Goal: Find specific page/section: Find specific page/section

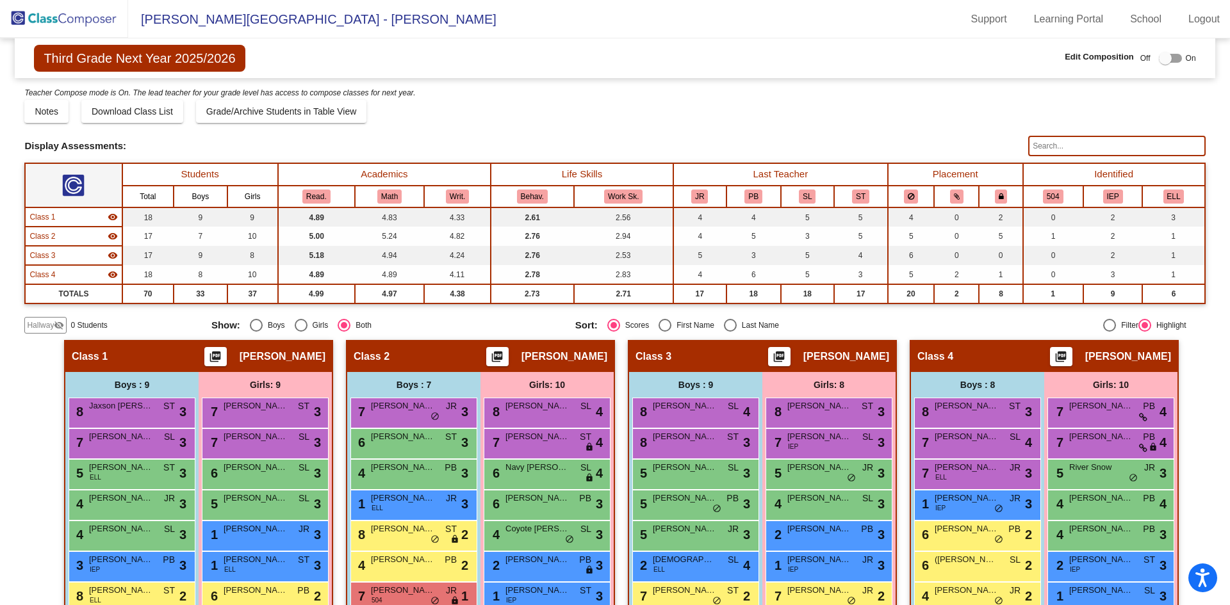
click at [831, 328] on mat-radio-group "Sort: Scores First Name Last Name" at bounding box center [752, 325] width 354 height 13
click at [88, 13] on img at bounding box center [64, 19] width 128 height 38
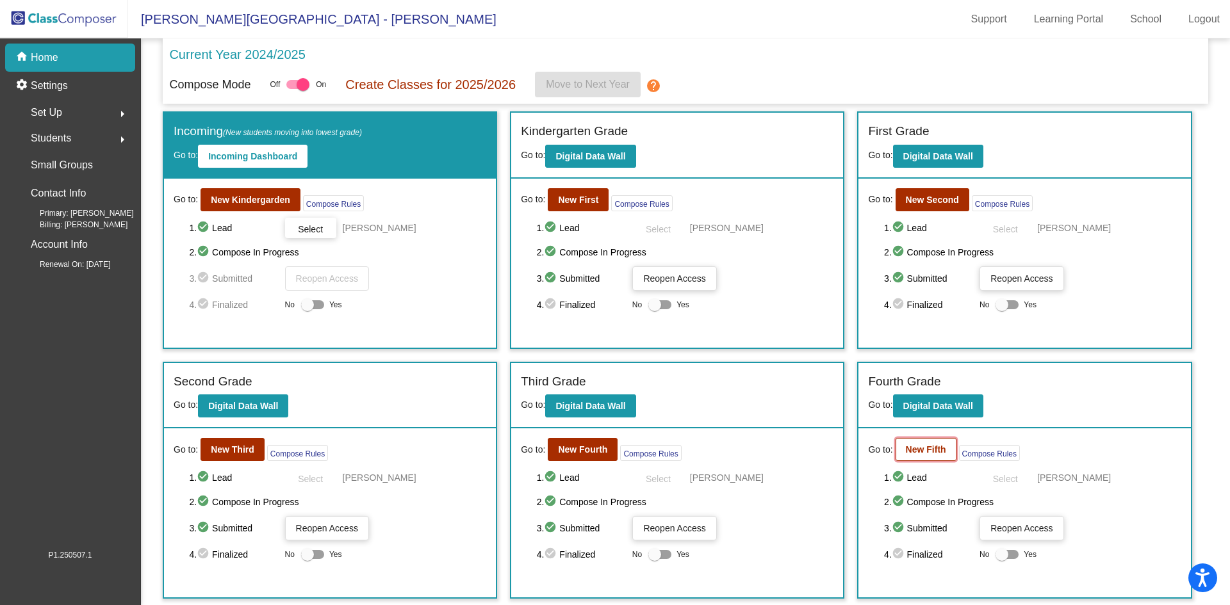
click at [919, 452] on b "New Fifth" at bounding box center [926, 450] width 40 height 10
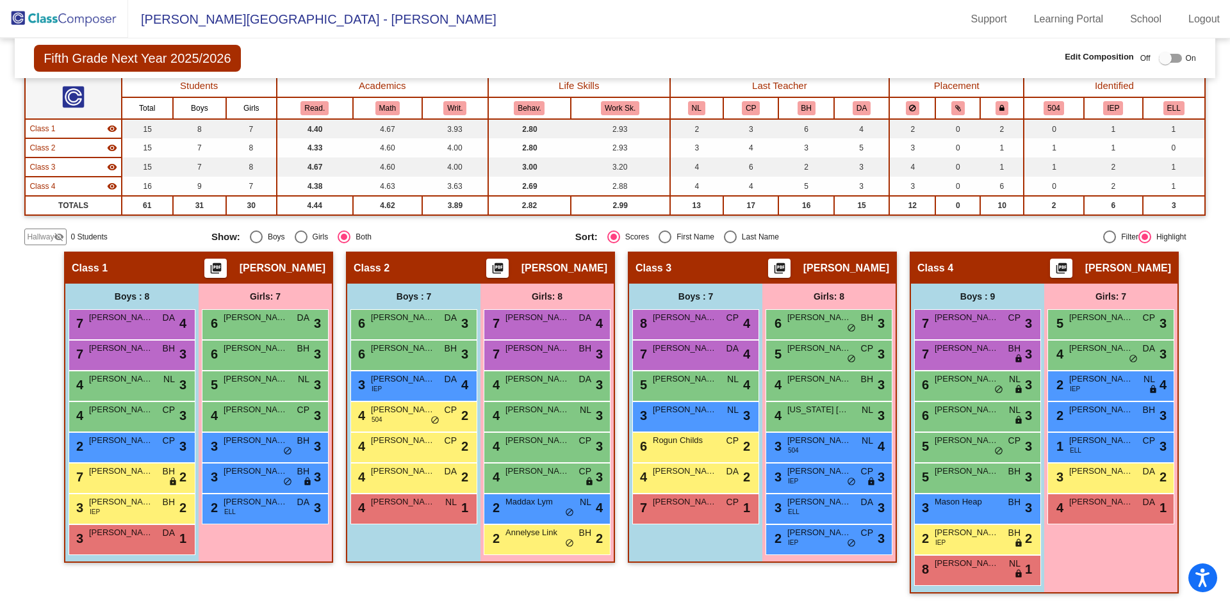
scroll to position [90, 0]
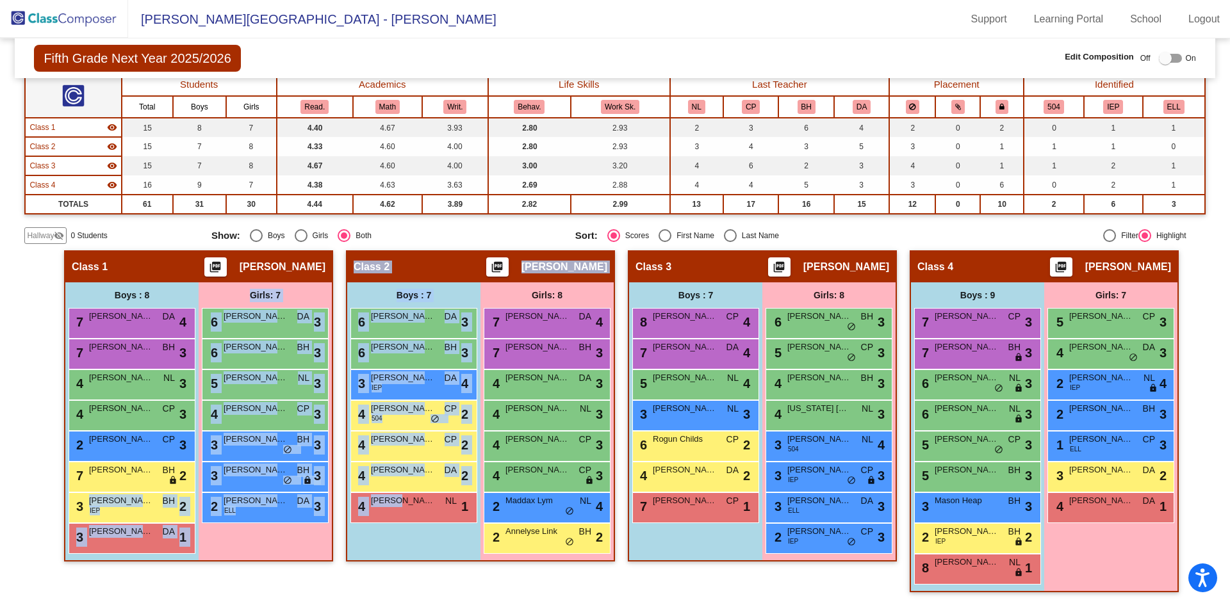
drag, startPoint x: 396, startPoint y: 504, endPoint x: 181, endPoint y: 521, distance: 215.3
click at [175, 520] on div "Hallway - Hallway Class picture_as_pdf Add Student First Name Last Name Student…" at bounding box center [614, 427] width 1181 height 355
click at [0, 0] on div "Boys : 7 6 [PERSON_NAME] DA lock do_not_disturb_alt 3 6 [PERSON_NAME] BH lock d…" at bounding box center [0, 0] width 0 height 0
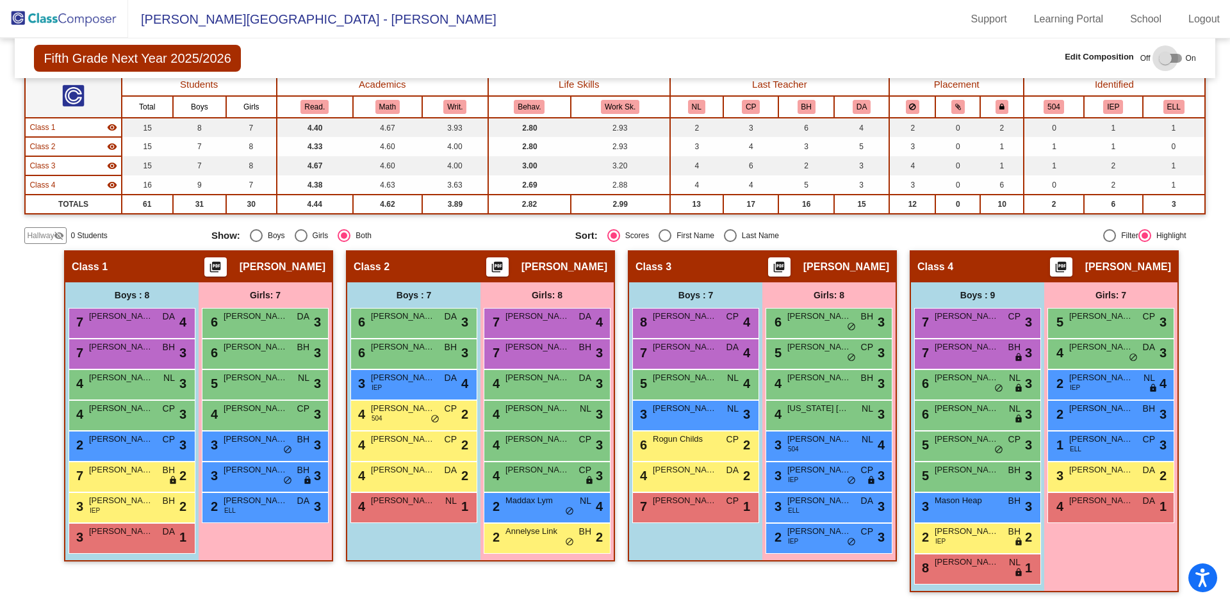
click at [1174, 57] on div at bounding box center [1170, 58] width 23 height 9
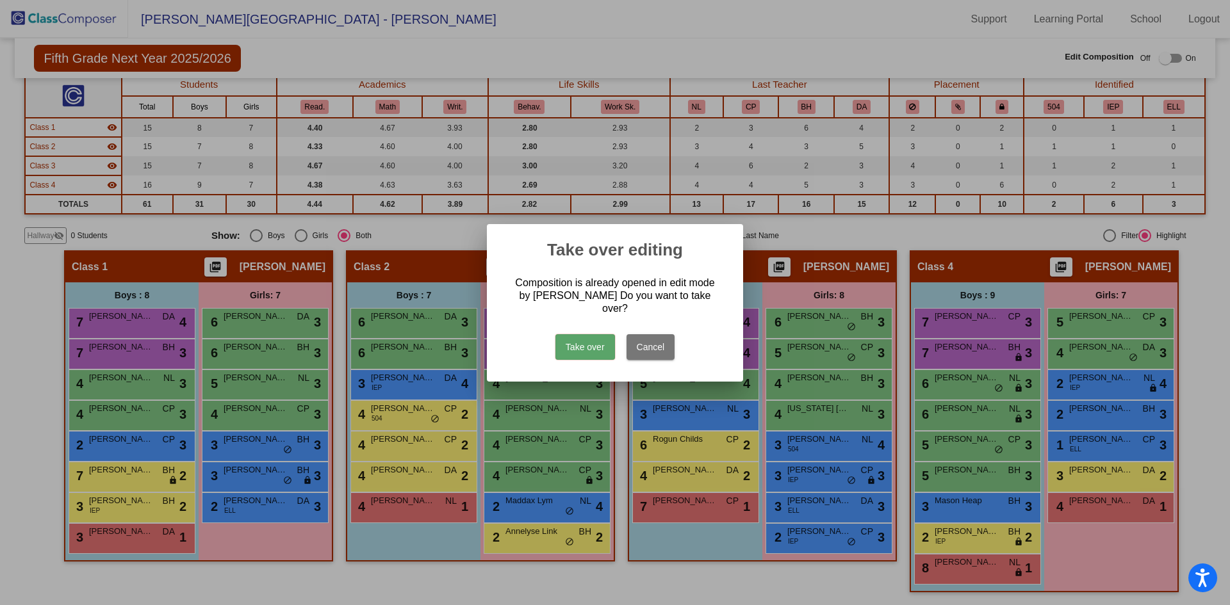
click at [614, 338] on button "Take over" at bounding box center [585, 347] width 60 height 26
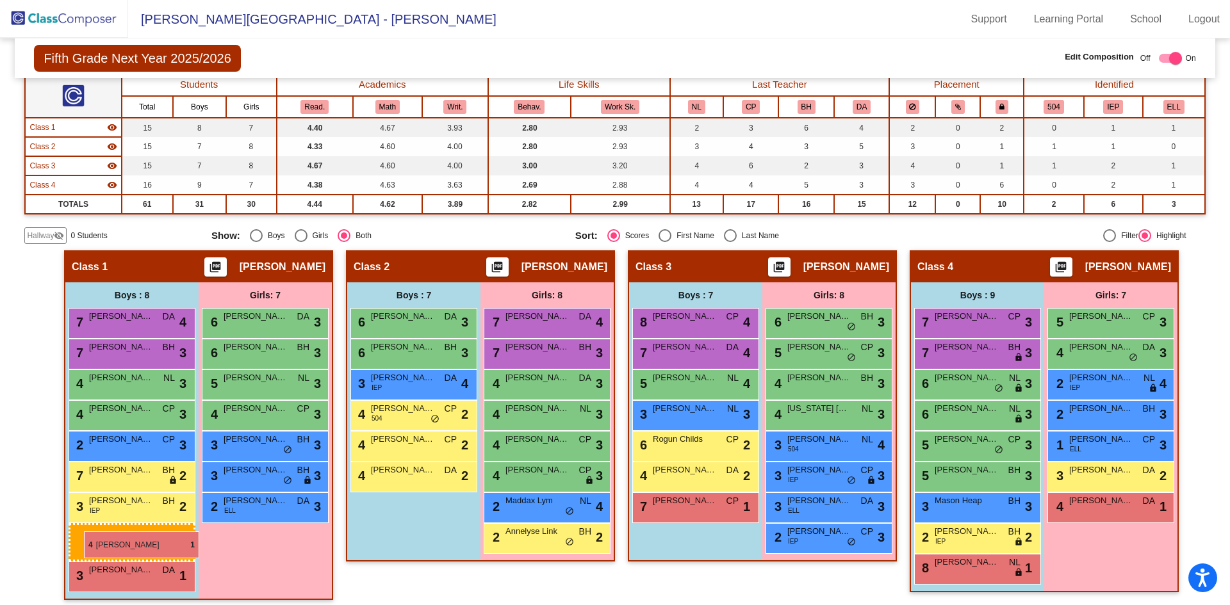
drag, startPoint x: 397, startPoint y: 506, endPoint x: 79, endPoint y: 529, distance: 318.6
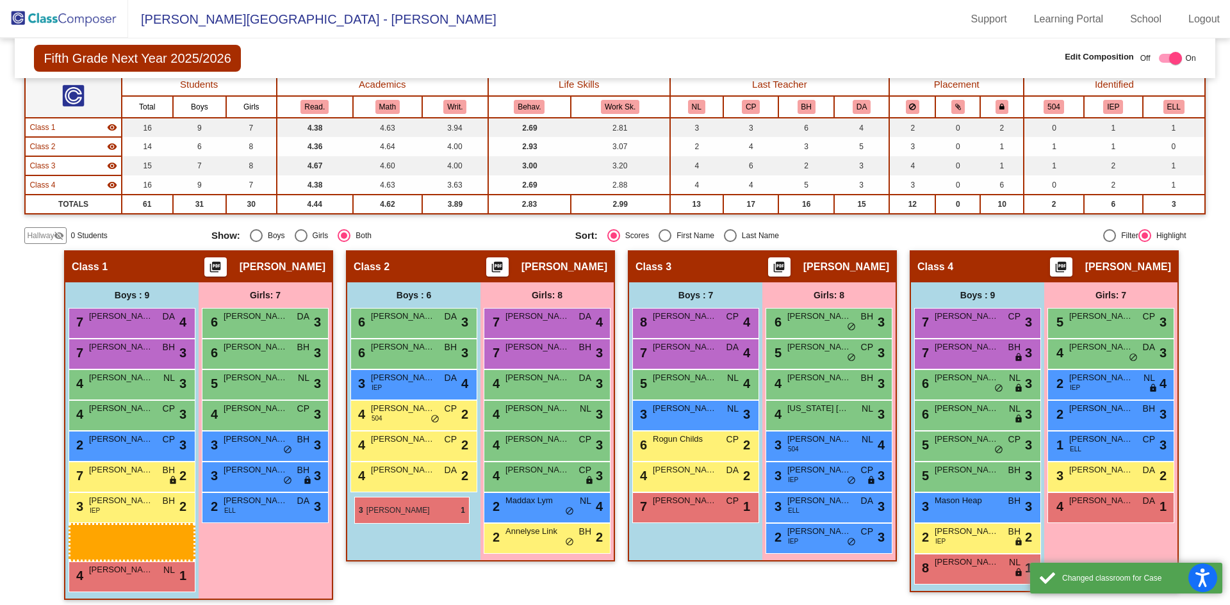
drag, startPoint x: 129, startPoint y: 570, endPoint x: 355, endPoint y: 497, distance: 236.8
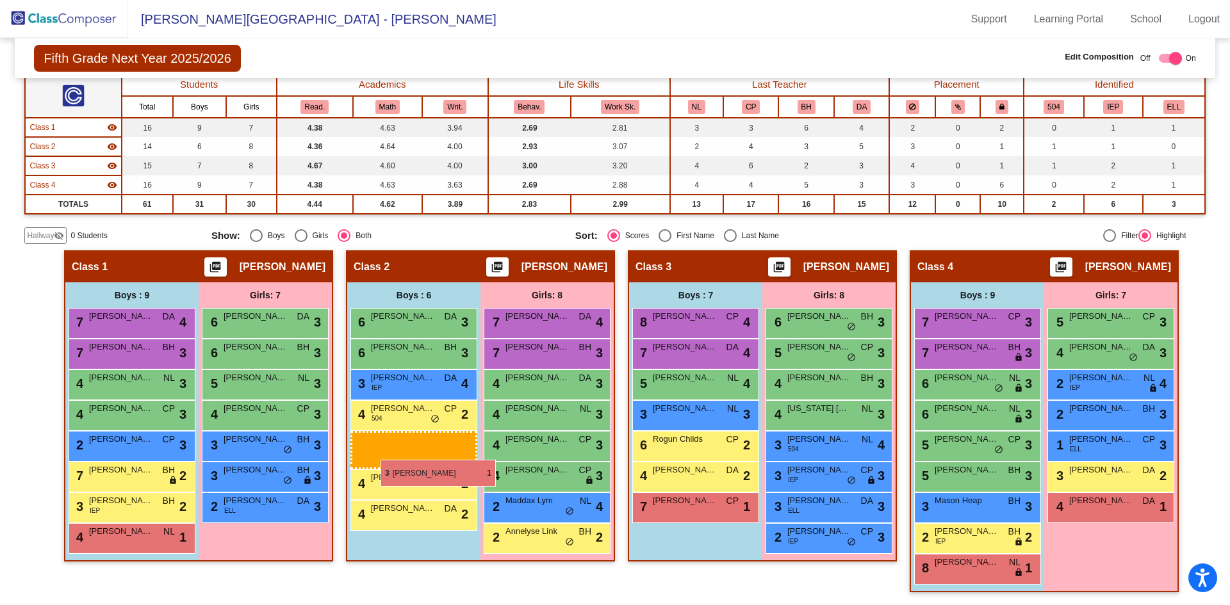
drag, startPoint x: 92, startPoint y: 570, endPoint x: 381, endPoint y: 460, distance: 309.2
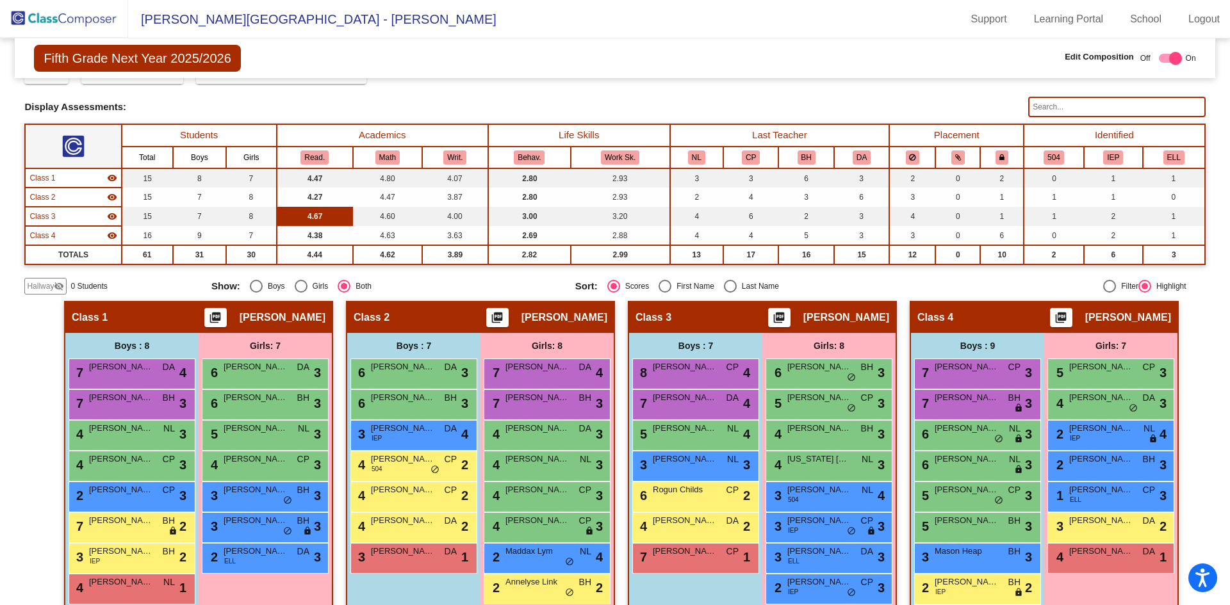
scroll to position [0, 0]
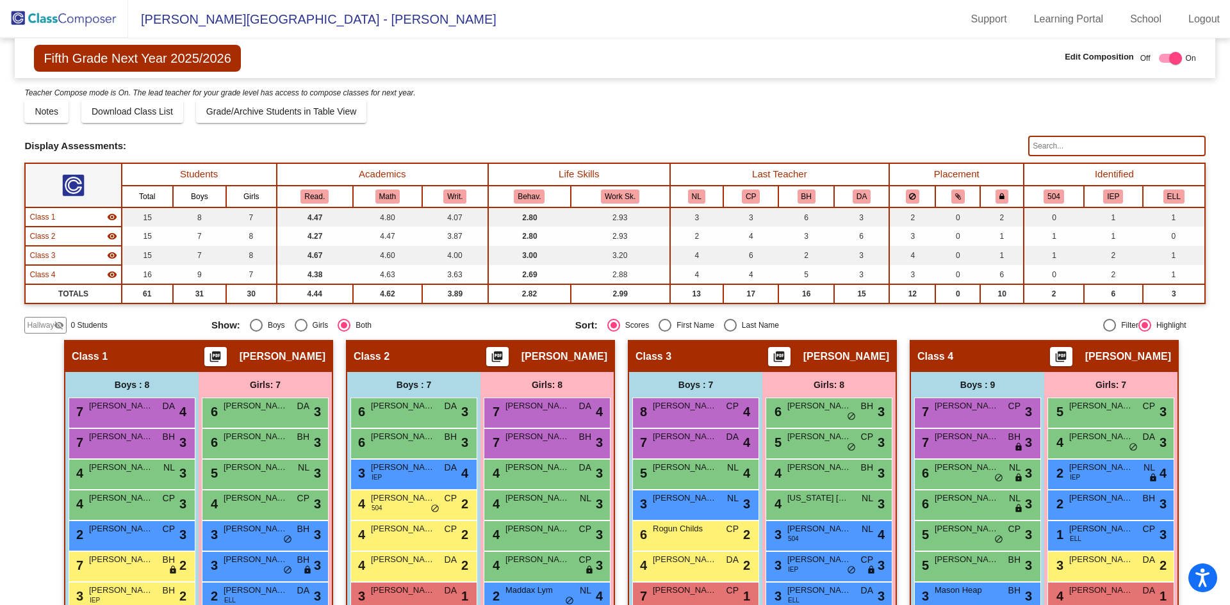
click at [1038, 144] on input "text" at bounding box center [1116, 146] width 177 height 21
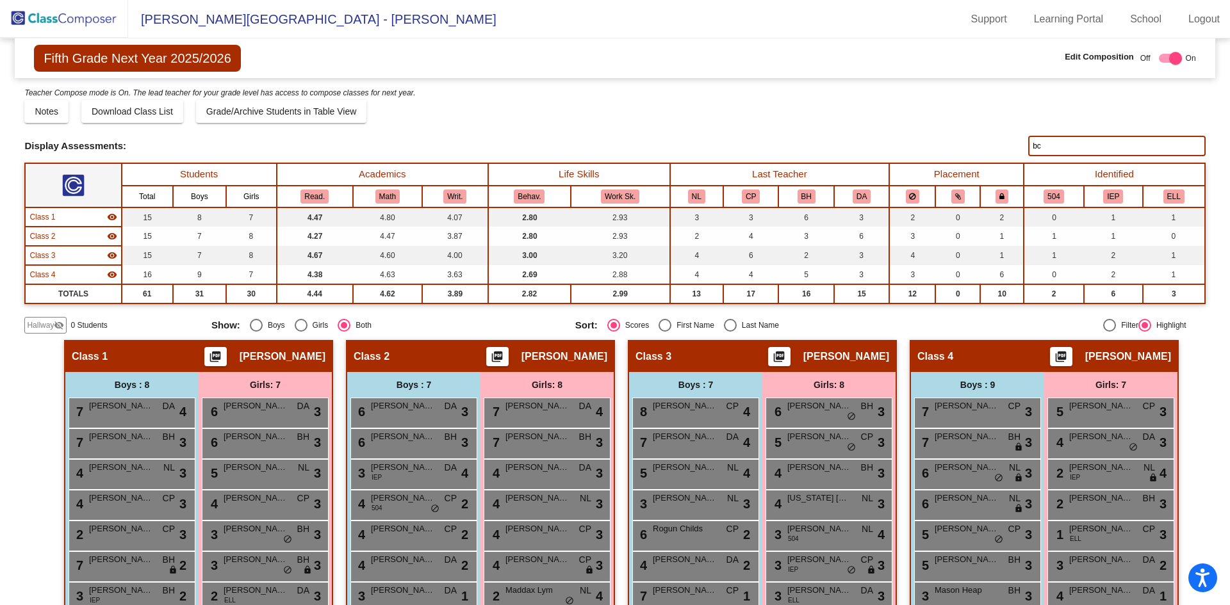
type input "b"
type input "[PERSON_NAME]"
click at [703, 147] on div "Display Assessments:" at bounding box center [521, 146] width 994 height 12
click at [75, 0] on img at bounding box center [64, 19] width 128 height 38
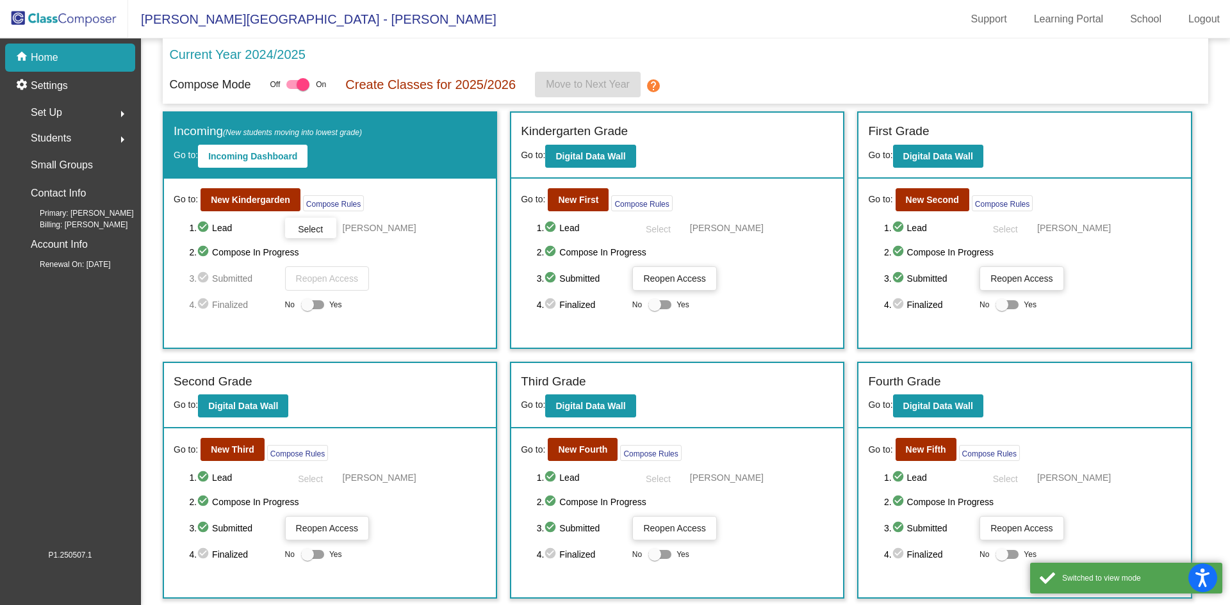
click at [78, 135] on div "Students arrow_right" at bounding box center [74, 139] width 122 height 26
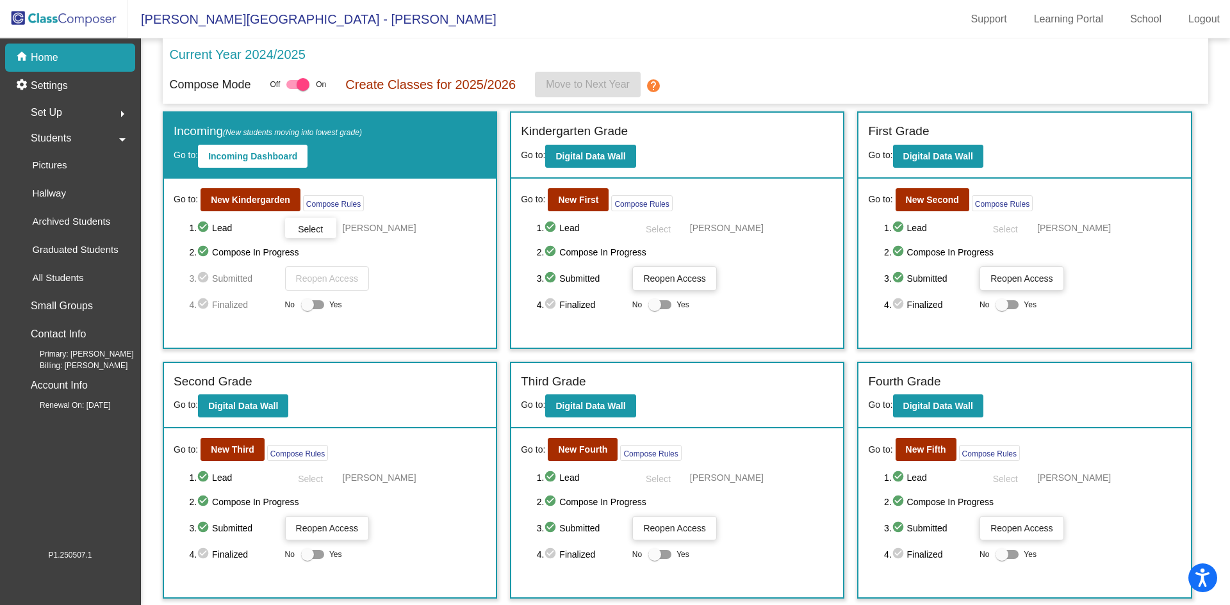
click at [71, 144] on span "Students" at bounding box center [51, 138] width 40 height 18
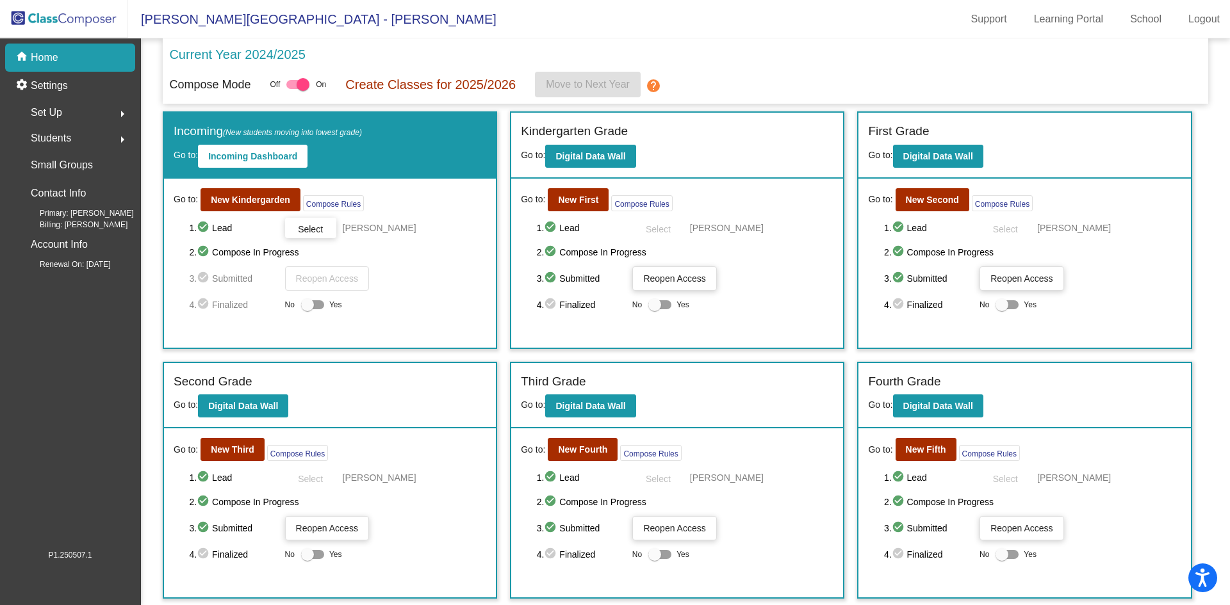
click at [71, 144] on span "Students" at bounding box center [51, 138] width 40 height 18
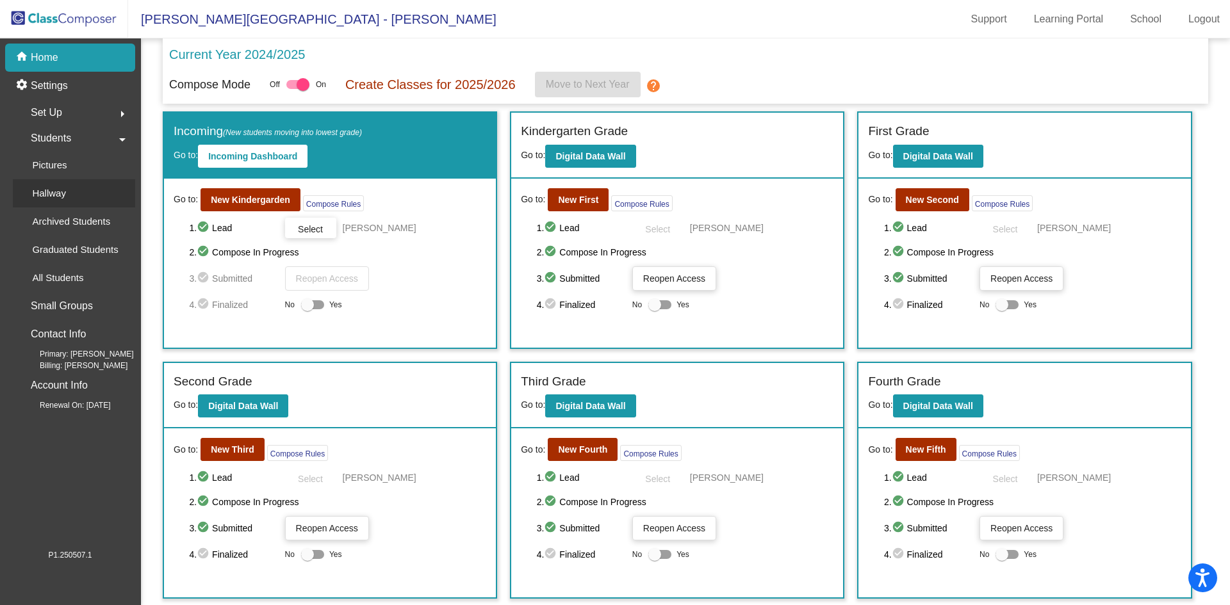
click at [95, 185] on link "Hallway" at bounding box center [74, 193] width 122 height 28
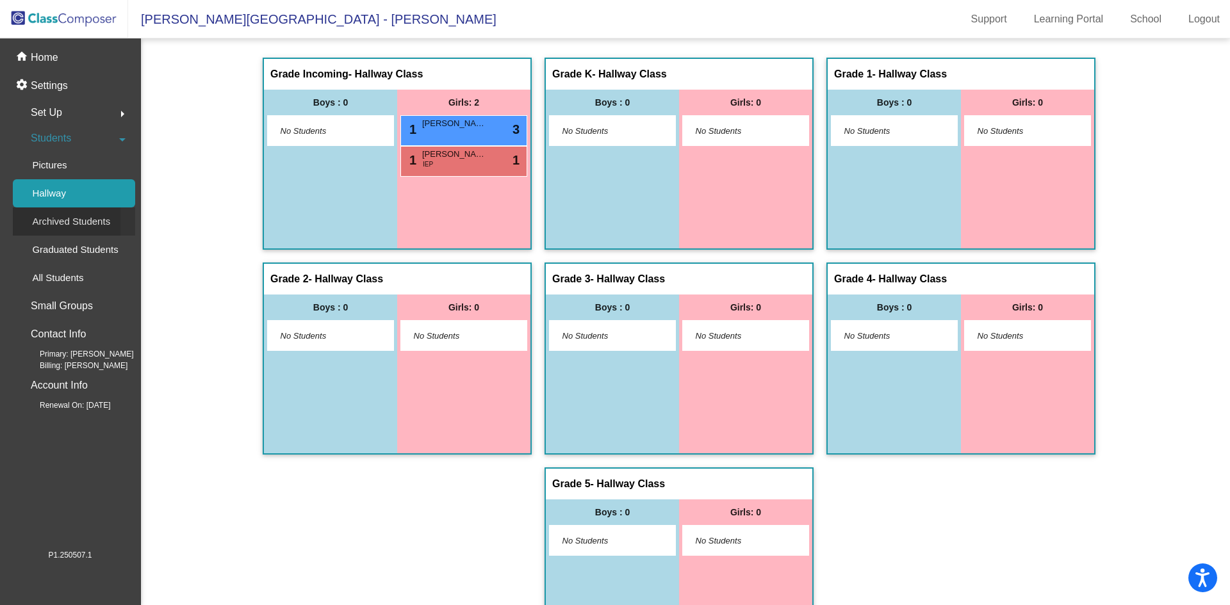
click at [92, 218] on p "Archived Students" at bounding box center [71, 221] width 78 height 15
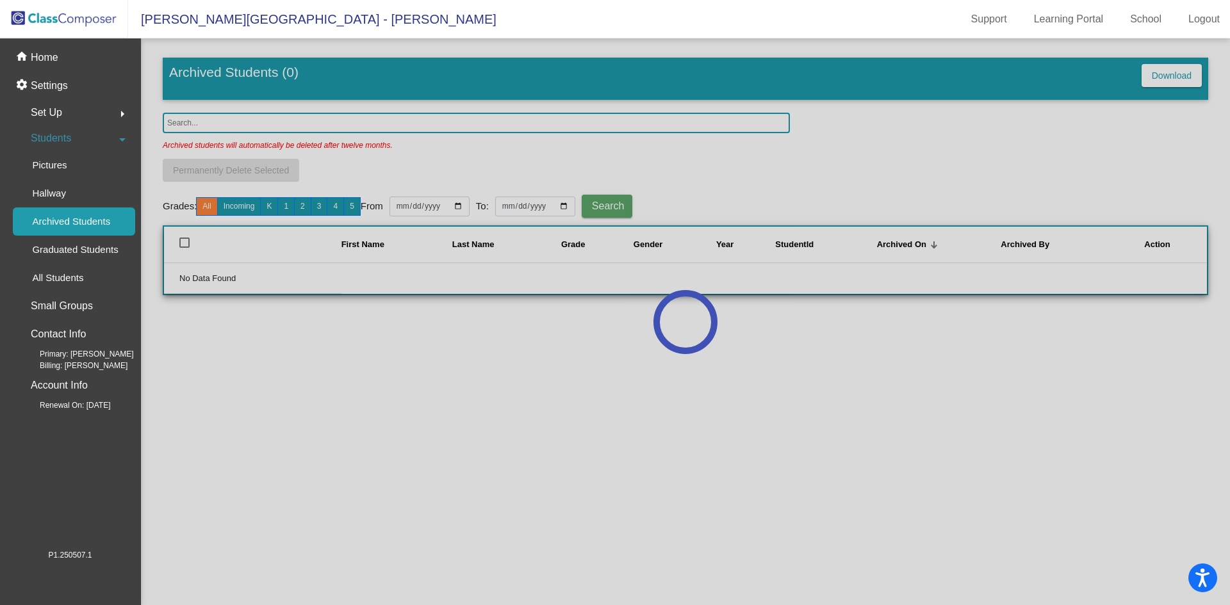
click at [286, 127] on div at bounding box center [685, 321] width 1089 height 567
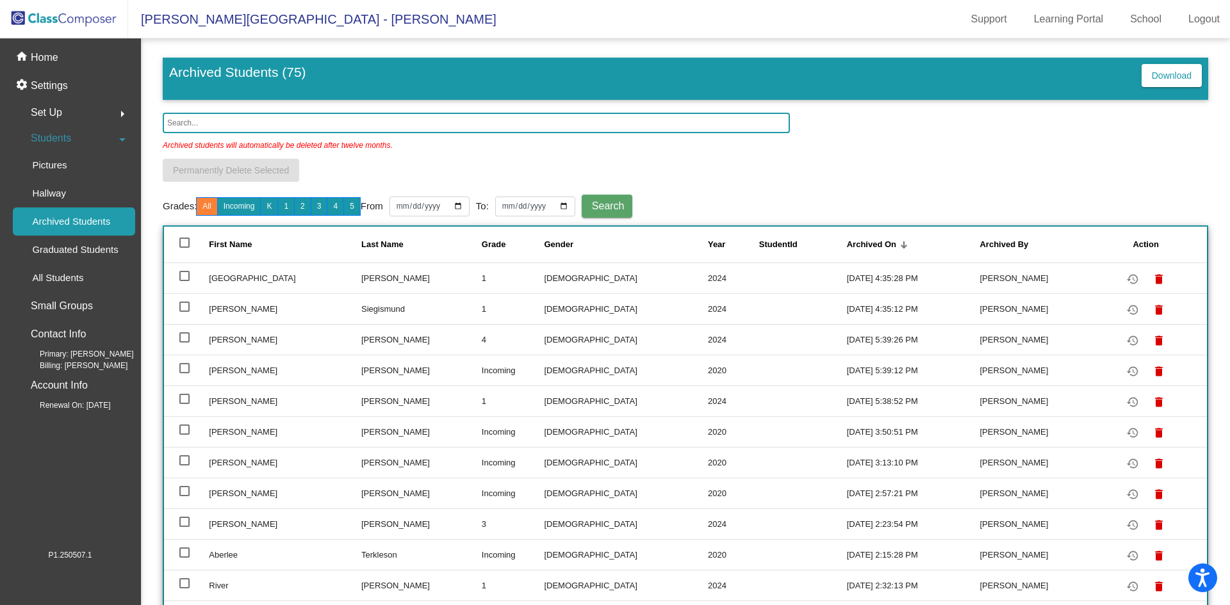
click at [285, 127] on input "text" at bounding box center [476, 123] width 627 height 21
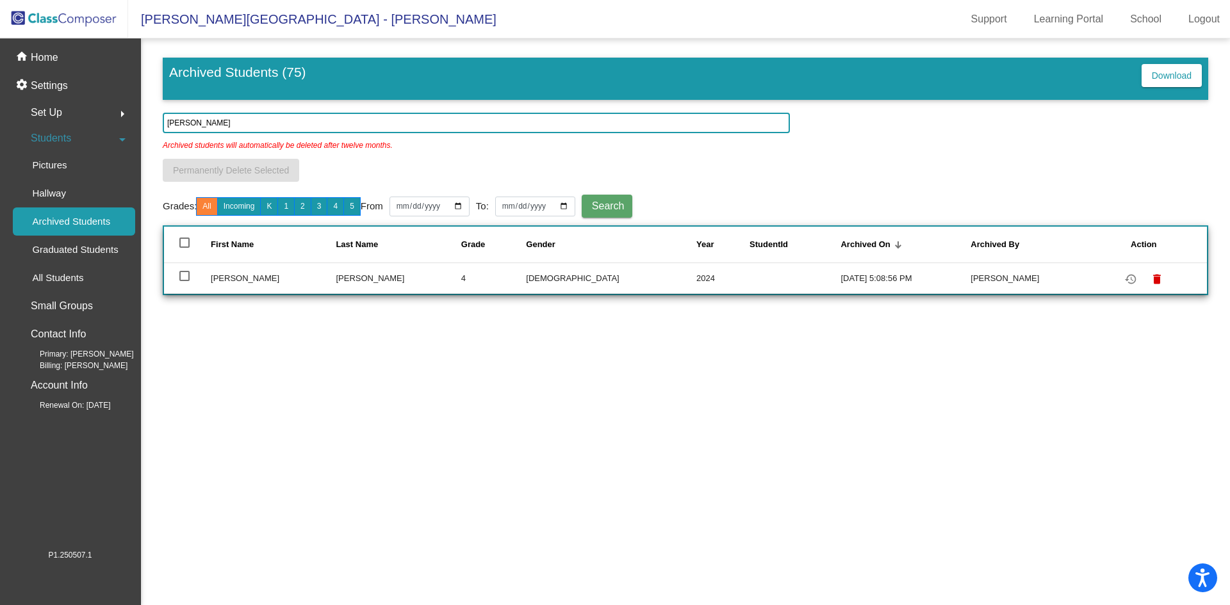
type input "[PERSON_NAME]"
click at [229, 281] on td "[PERSON_NAME]" at bounding box center [273, 278] width 125 height 31
drag, startPoint x: 174, startPoint y: 276, endPoint x: 199, endPoint y: 278, distance: 25.1
click at [175, 276] on td at bounding box center [187, 278] width 47 height 31
drag, startPoint x: 231, startPoint y: 279, endPoint x: 361, endPoint y: 274, distance: 130.2
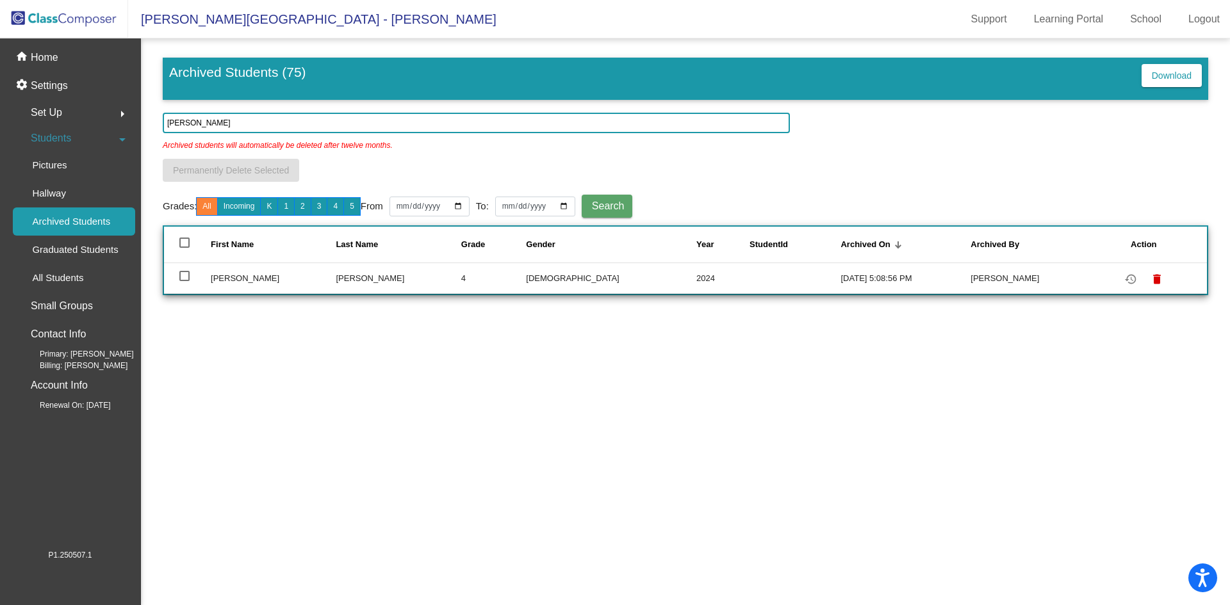
click at [238, 277] on td "[PERSON_NAME]" at bounding box center [273, 278] width 125 height 31
drag, startPoint x: 640, startPoint y: 269, endPoint x: 873, endPoint y: 287, distance: 233.3
click at [696, 268] on td "2024" at bounding box center [722, 278] width 53 height 31
click at [841, 242] on div "Archived On" at bounding box center [906, 244] width 130 height 13
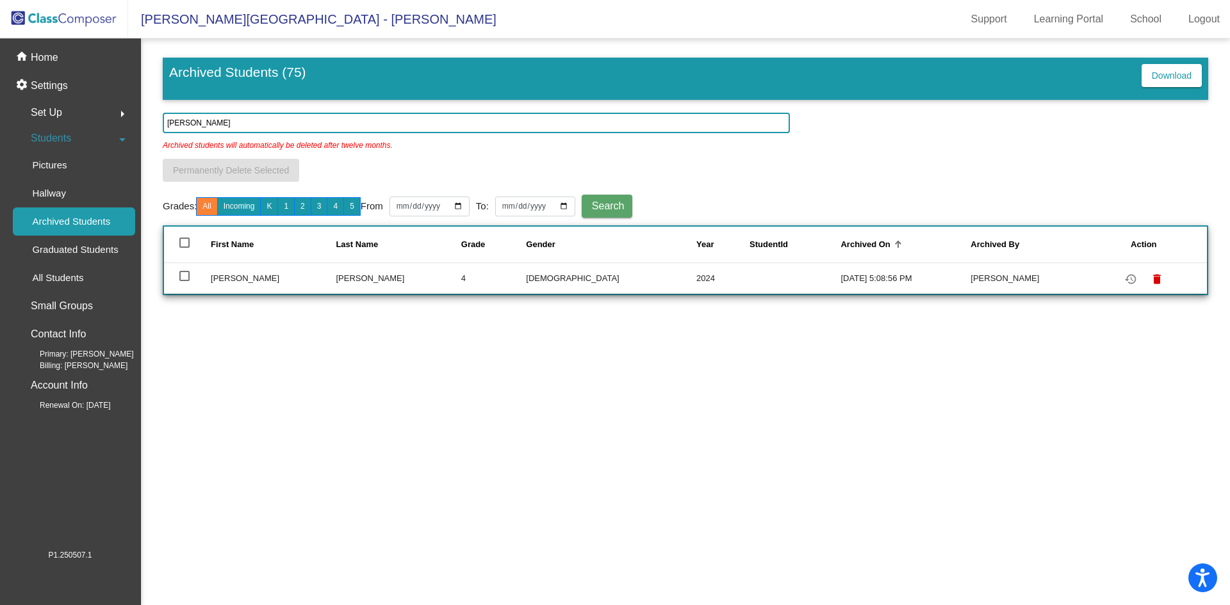
drag, startPoint x: 244, startPoint y: 286, endPoint x: 224, endPoint y: 280, distance: 20.7
click at [240, 283] on td "[PERSON_NAME]" at bounding box center [273, 278] width 125 height 31
click at [224, 280] on td "[PERSON_NAME]" at bounding box center [273, 278] width 125 height 31
click at [192, 274] on td at bounding box center [187, 278] width 47 height 31
click at [185, 276] on div at bounding box center [184, 276] width 10 height 10
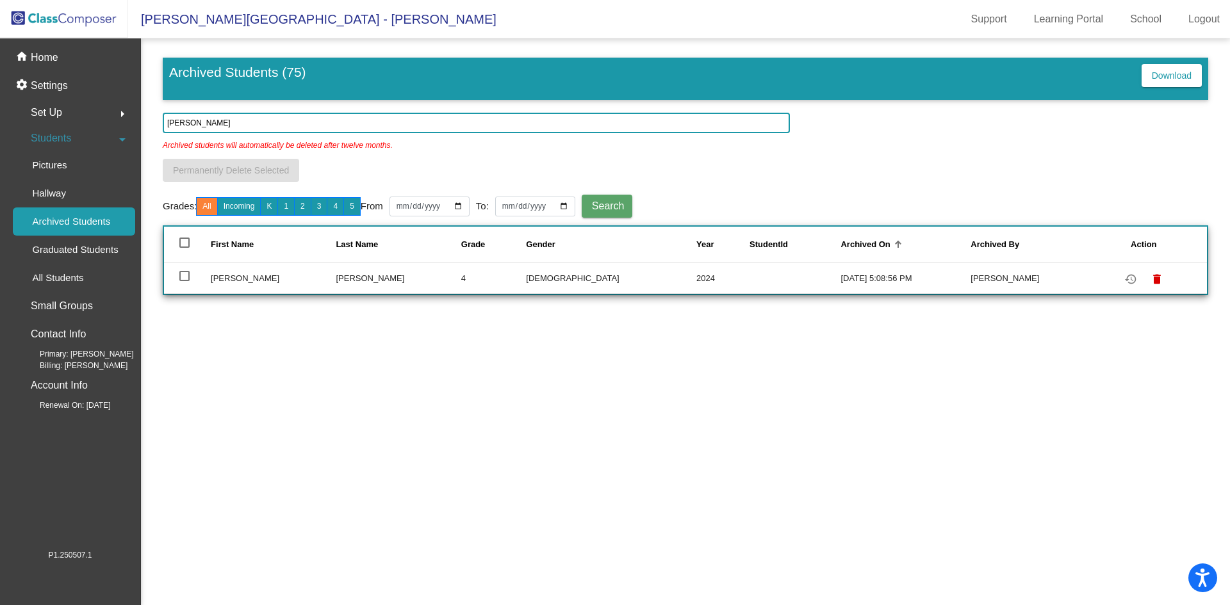
click at [185, 281] on input "select row 20" at bounding box center [184, 281] width 1 height 1
click at [185, 276] on div at bounding box center [184, 276] width 10 height 10
click at [185, 281] on input "deselect row 20" at bounding box center [184, 281] width 1 height 1
checkbox input "false"
click at [357, 281] on td "[PERSON_NAME]" at bounding box center [398, 278] width 125 height 31
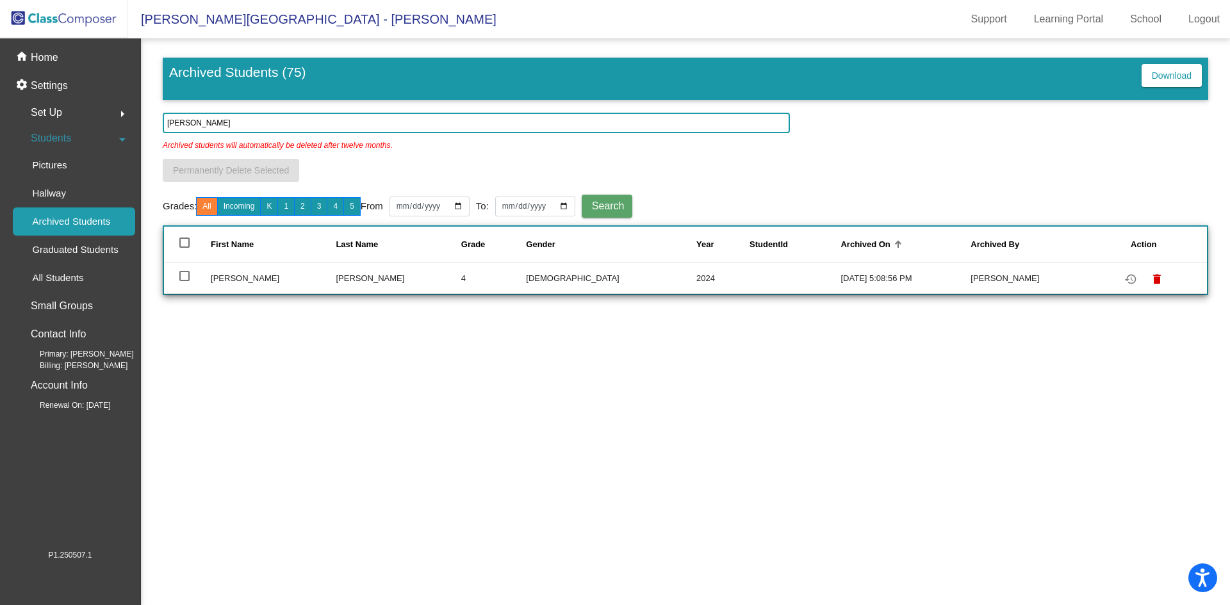
click at [380, 399] on mat-sidenav-content "Archived Students (75) Download [PERSON_NAME] Archived students will automatica…" at bounding box center [685, 321] width 1089 height 567
click at [302, 452] on mat-sidenav-content "Archived Students (75) Download [PERSON_NAME] Archived students will automatica…" at bounding box center [685, 321] width 1089 height 567
